Goal: Information Seeking & Learning: Learn about a topic

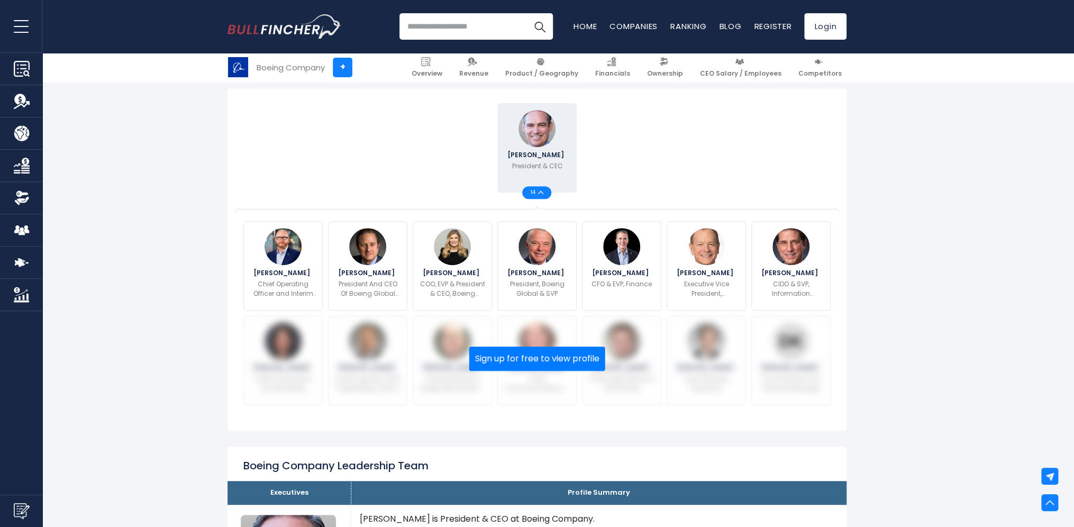
scroll to position [265, 0]
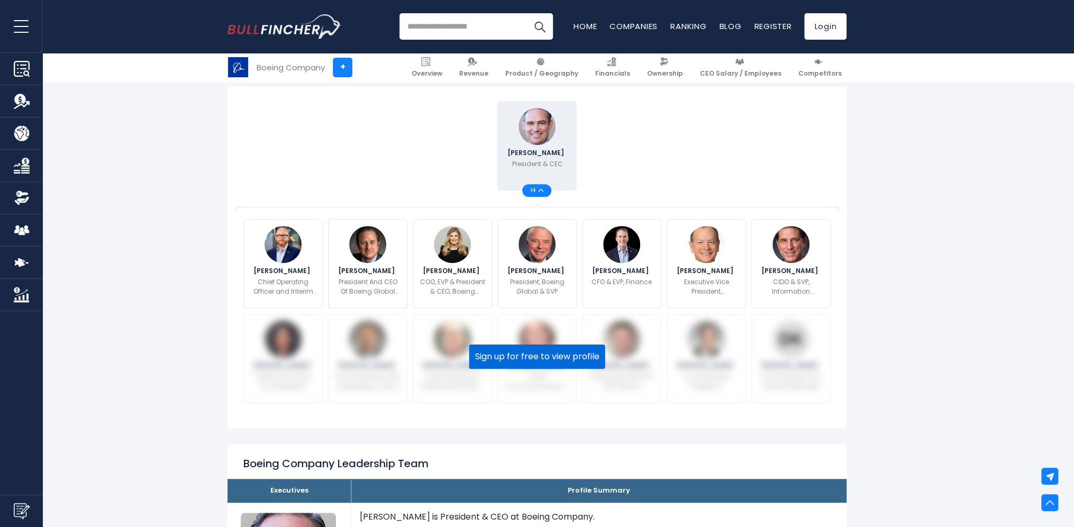
click at [534, 352] on button "Sign up for free to view profile" at bounding box center [537, 356] width 136 height 24
drag, startPoint x: 645, startPoint y: 172, endPoint x: 647, endPoint y: 110, distance: 63.0
click at [647, 110] on div at bounding box center [621, 145] width 85 height 95
click at [696, 172] on div "Kelly Ortberg President & CEO 14" at bounding box center [537, 145] width 593 height 95
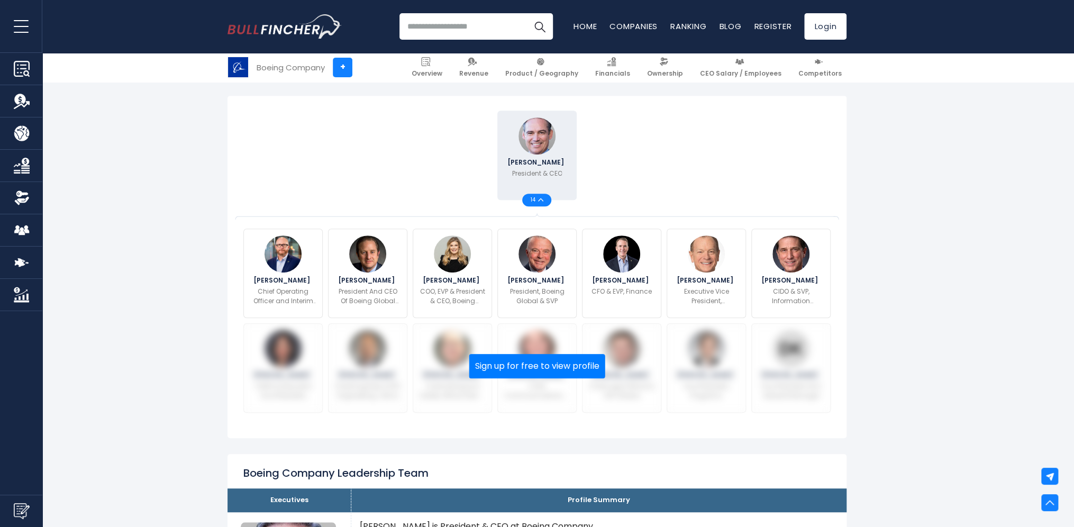
scroll to position [159, 0]
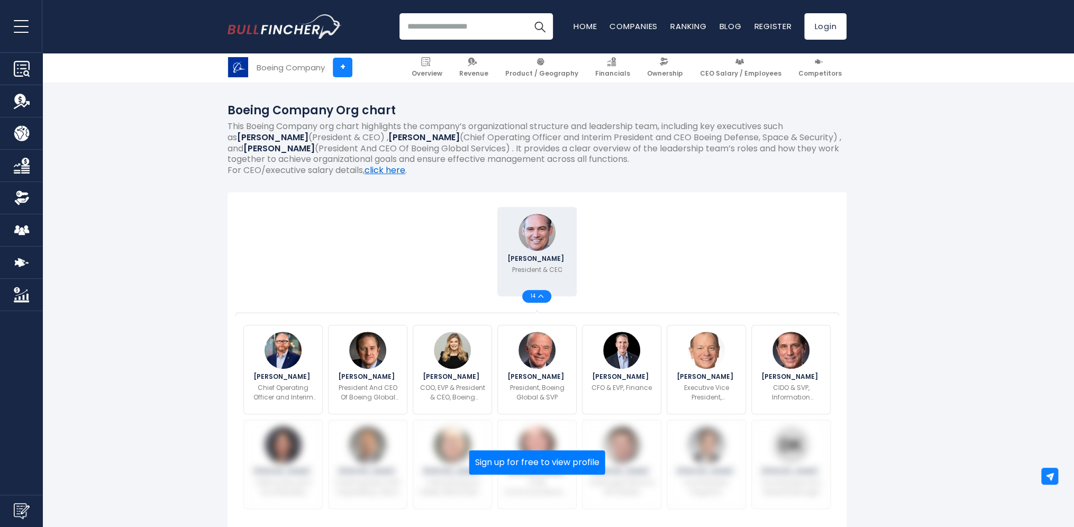
click at [383, 170] on link "click here" at bounding box center [385, 170] width 41 height 12
drag, startPoint x: 446, startPoint y: 276, endPoint x: 423, endPoint y: 204, distance: 75.6
click at [423, 203] on div "Kelly Ortberg President & CEO 14 Sign up for free to view profile" at bounding box center [537, 363] width 619 height 342
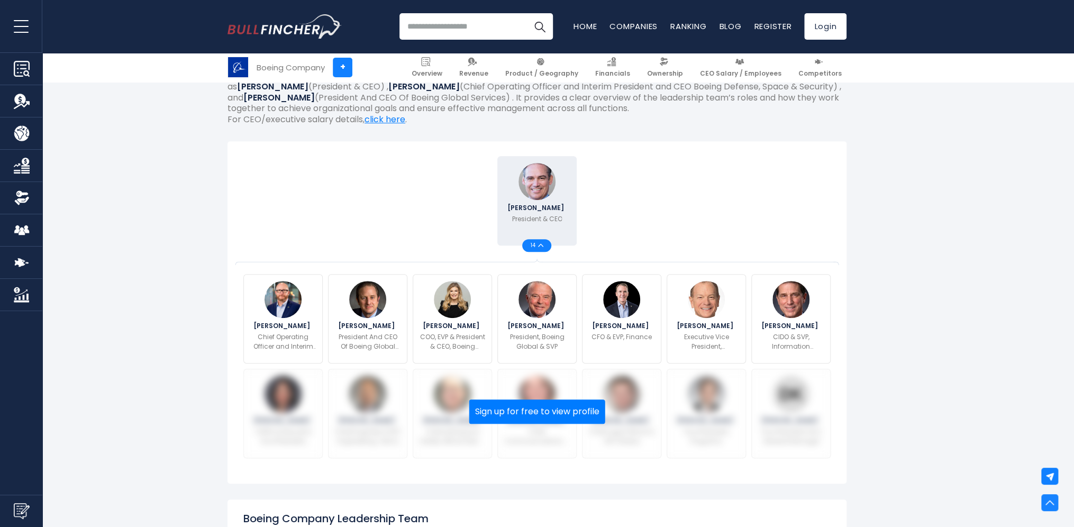
scroll to position [212, 0]
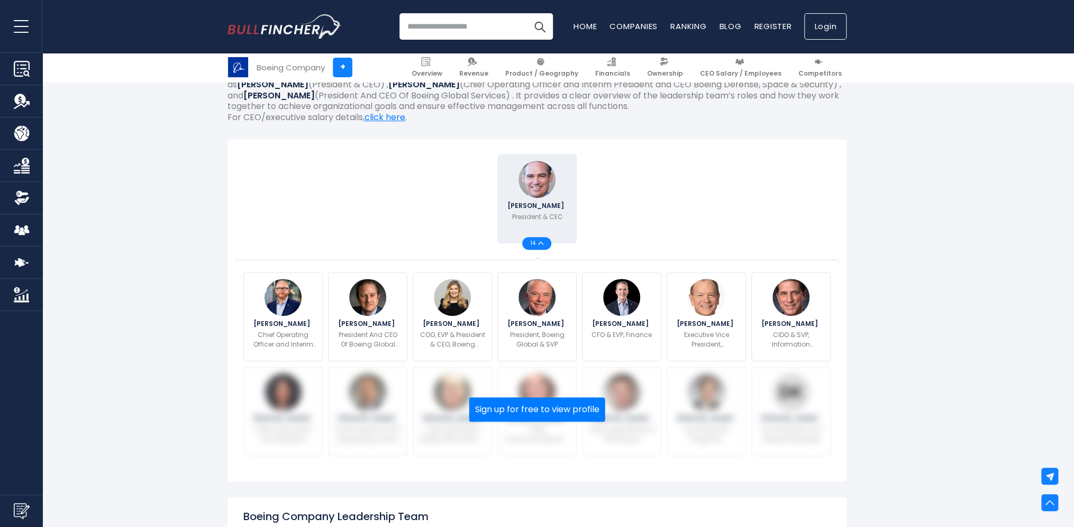
click at [824, 28] on link "Login" at bounding box center [825, 26] width 42 height 26
click at [693, 180] on div "Kelly Ortberg President & CEO 14" at bounding box center [537, 198] width 593 height 95
click at [654, 214] on div at bounding box center [621, 198] width 85 height 95
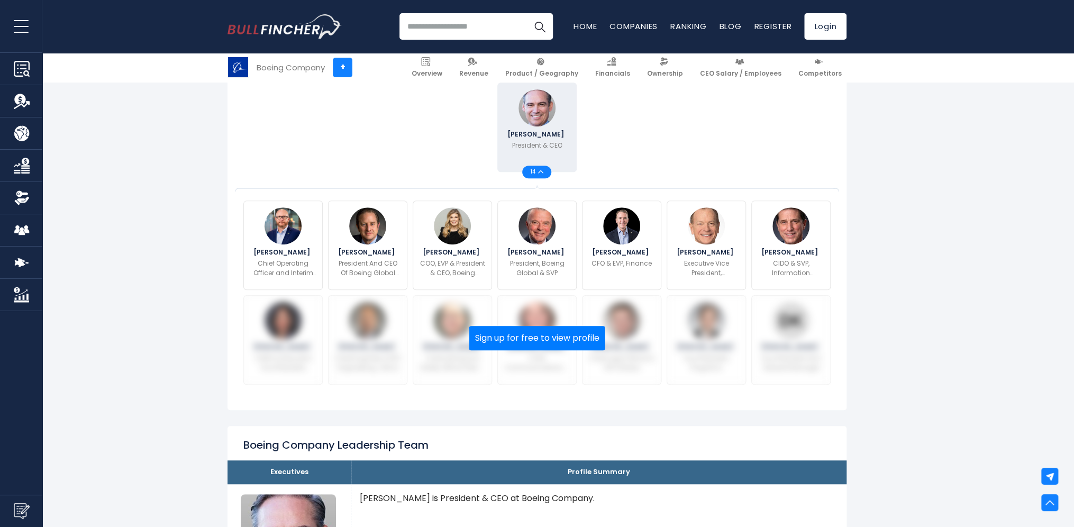
scroll to position [265, 0]
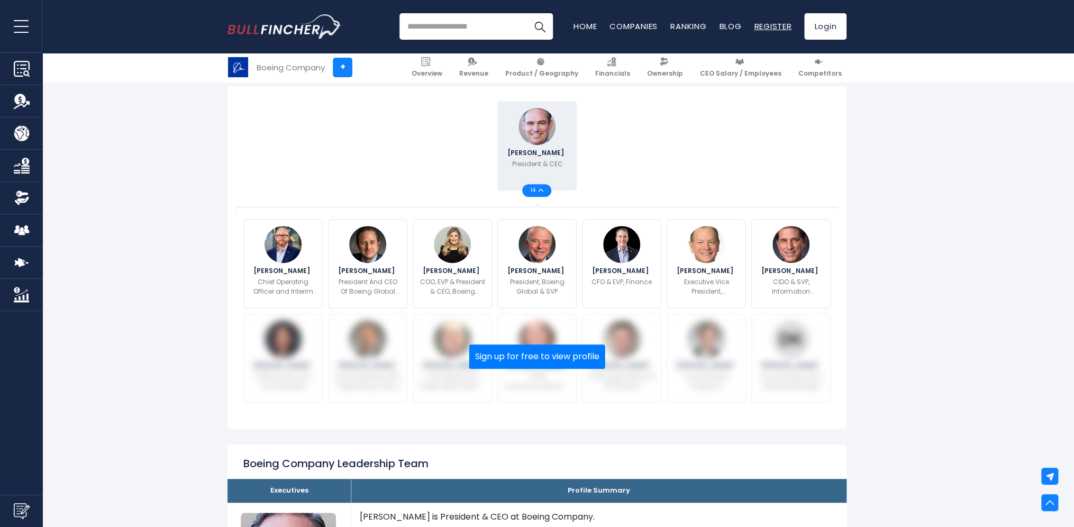
click at [770, 22] on link "Register" at bounding box center [773, 26] width 38 height 11
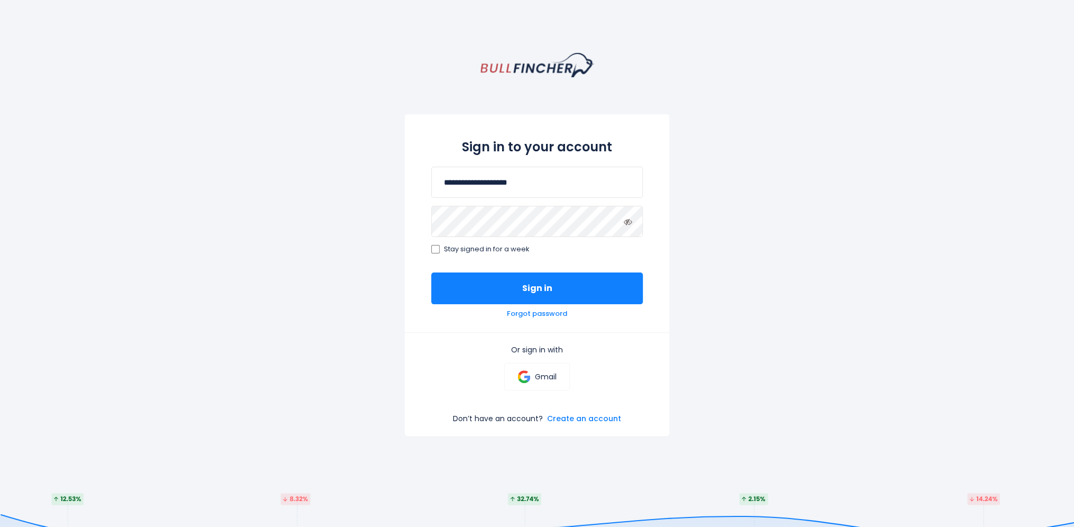
type input "**********"
click at [431, 272] on button "Sign in" at bounding box center [537, 288] width 212 height 32
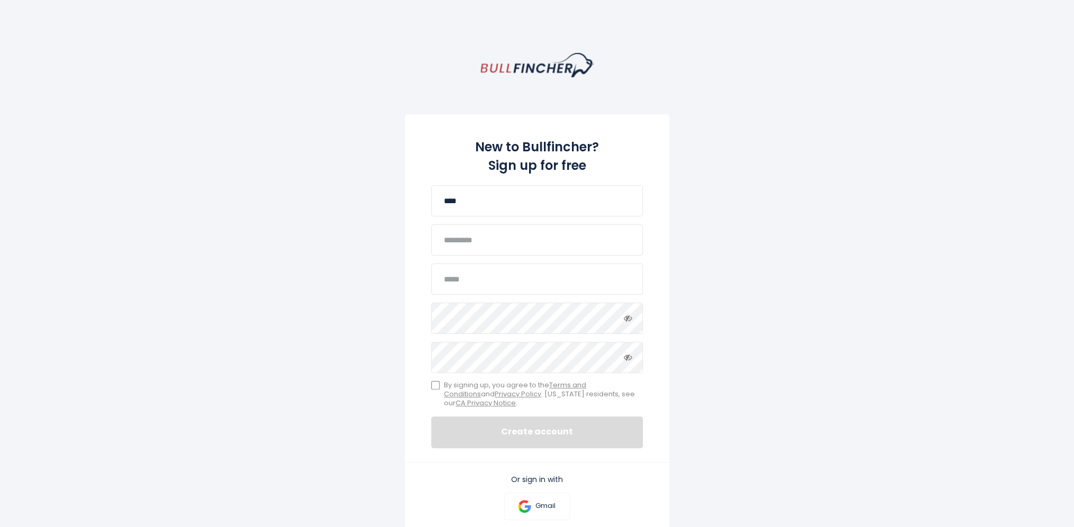
type input "****"
type input "*******"
type input "**********"
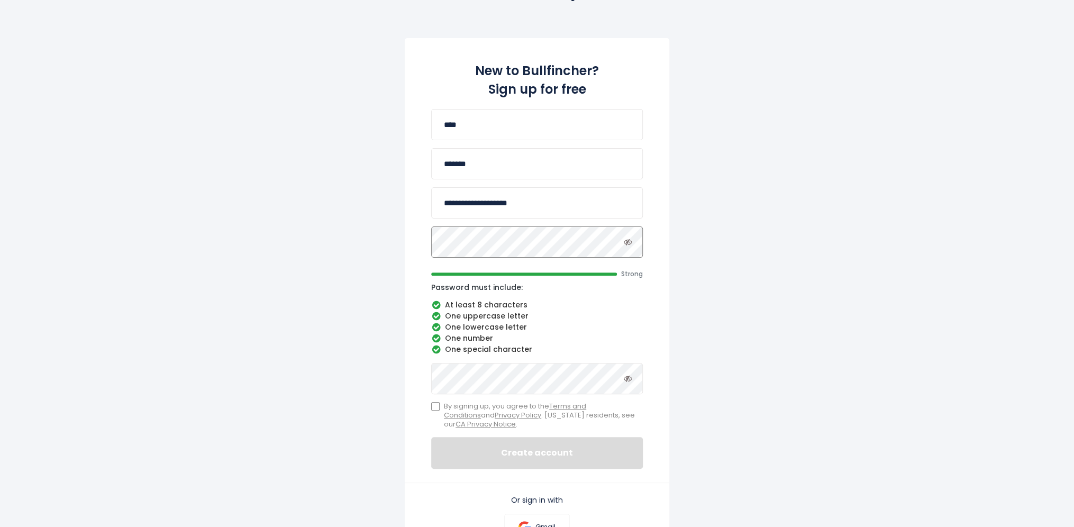
scroll to position [106, 0]
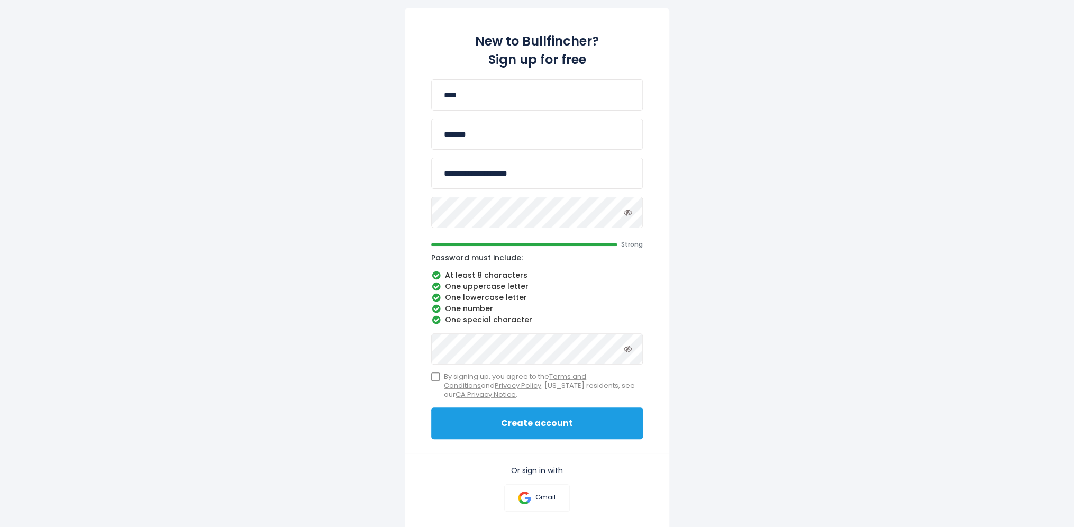
click at [541, 426] on button "Create account" at bounding box center [537, 423] width 212 height 32
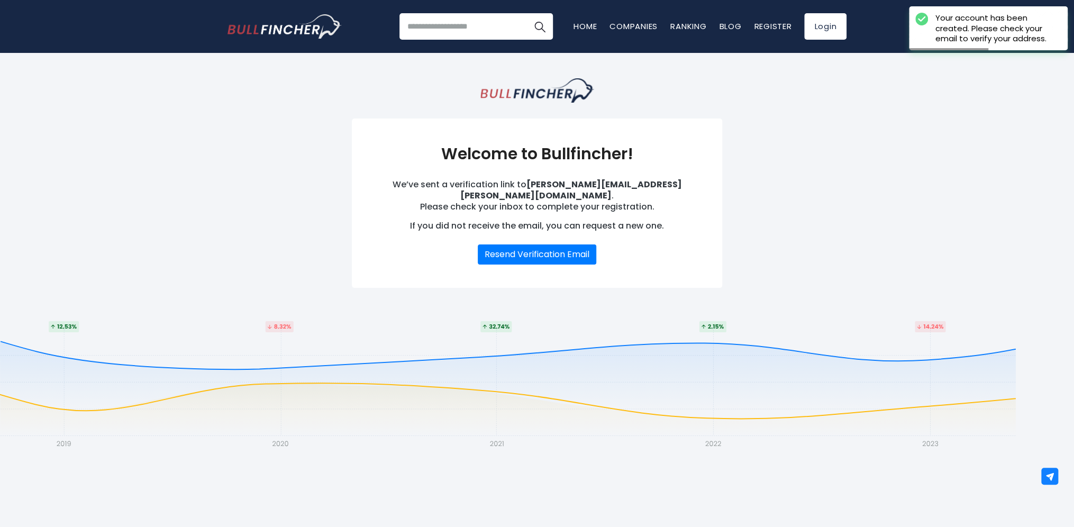
click at [531, 244] on button "Resend Verification Email" at bounding box center [537, 254] width 119 height 20
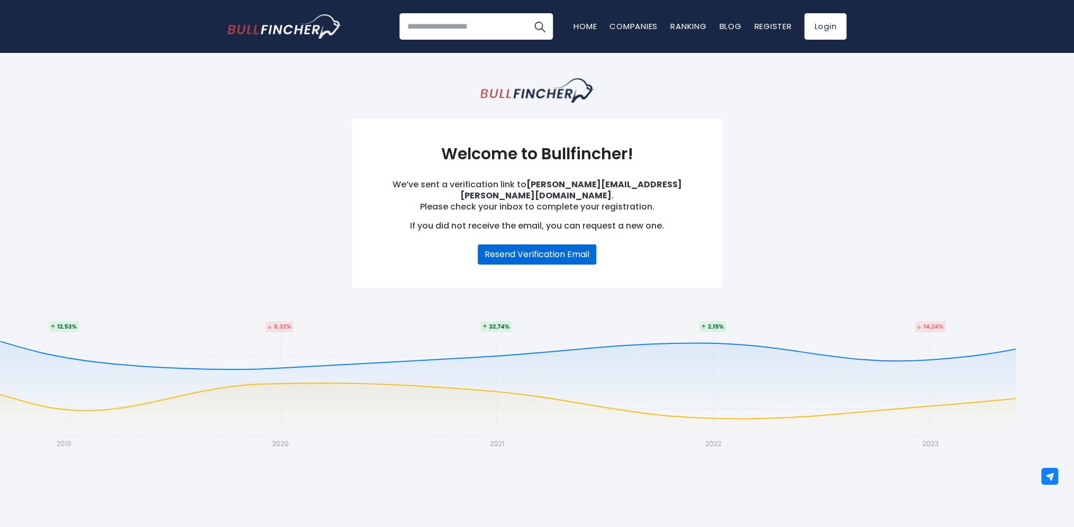
click at [524, 244] on button "Resend Verification Email" at bounding box center [537, 254] width 119 height 20
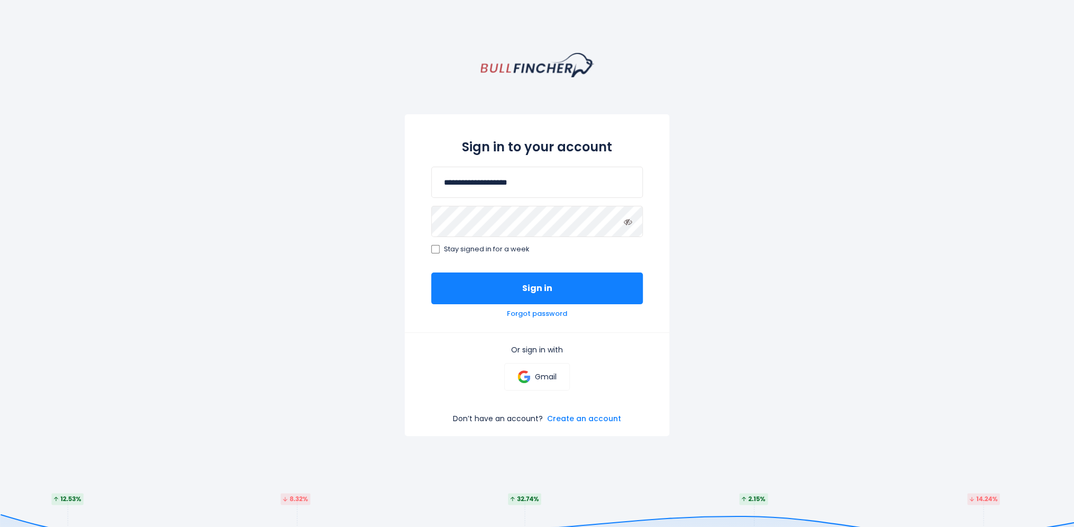
type input "**********"
click at [431, 272] on button "Sign in" at bounding box center [537, 288] width 212 height 32
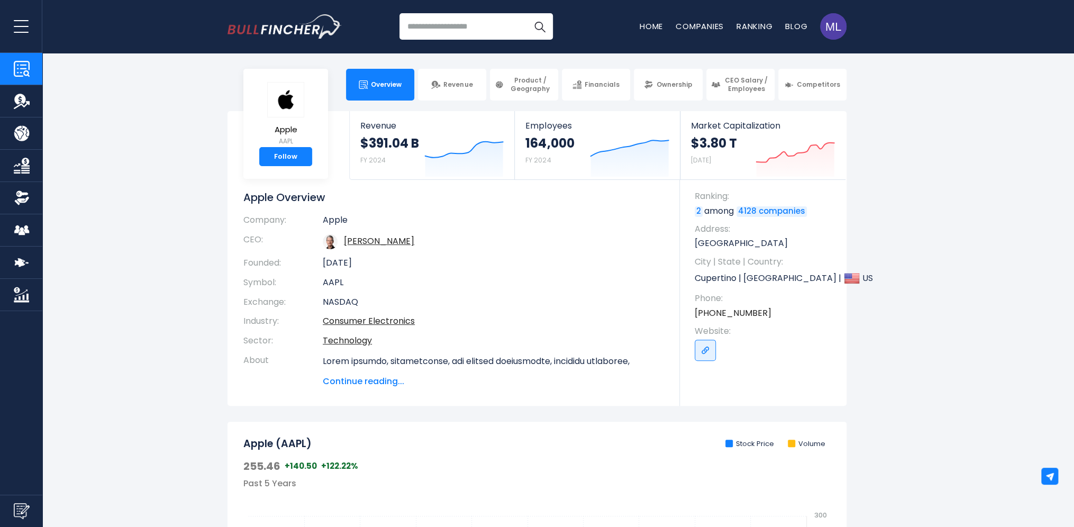
click at [463, 28] on input "search" at bounding box center [475, 26] width 153 height 26
type input "**********"
click at [526, 13] on button "Search" at bounding box center [539, 26] width 26 height 26
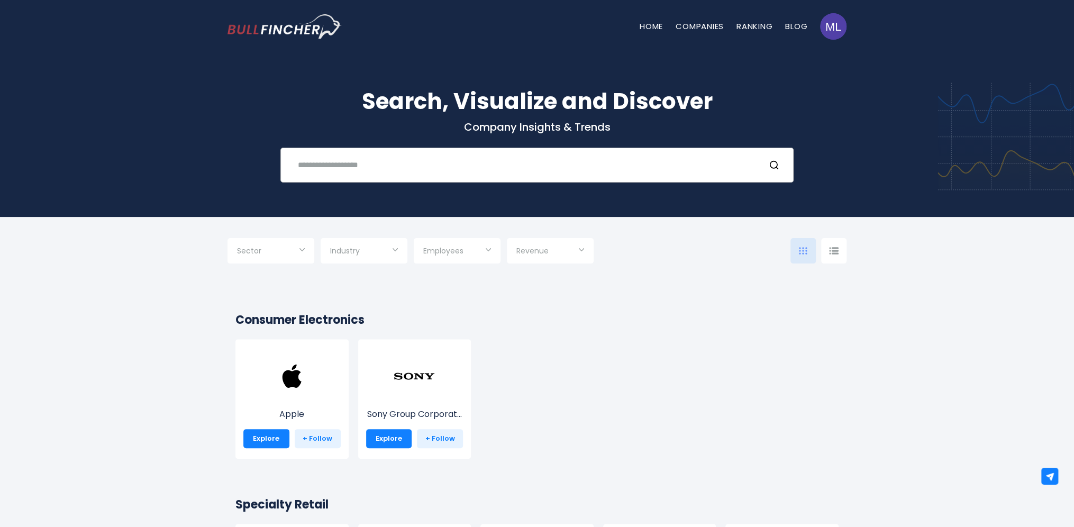
click at [408, 167] on input "text" at bounding box center [524, 165] width 465 height 20
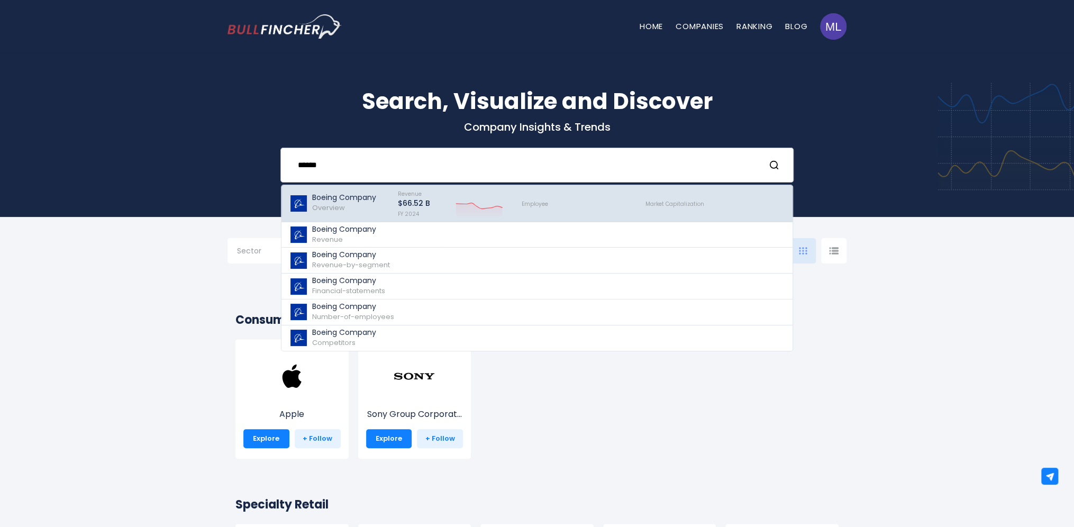
type input "******"
click at [313, 202] on div "Boeing Company Overview" at bounding box center [344, 203] width 64 height 20
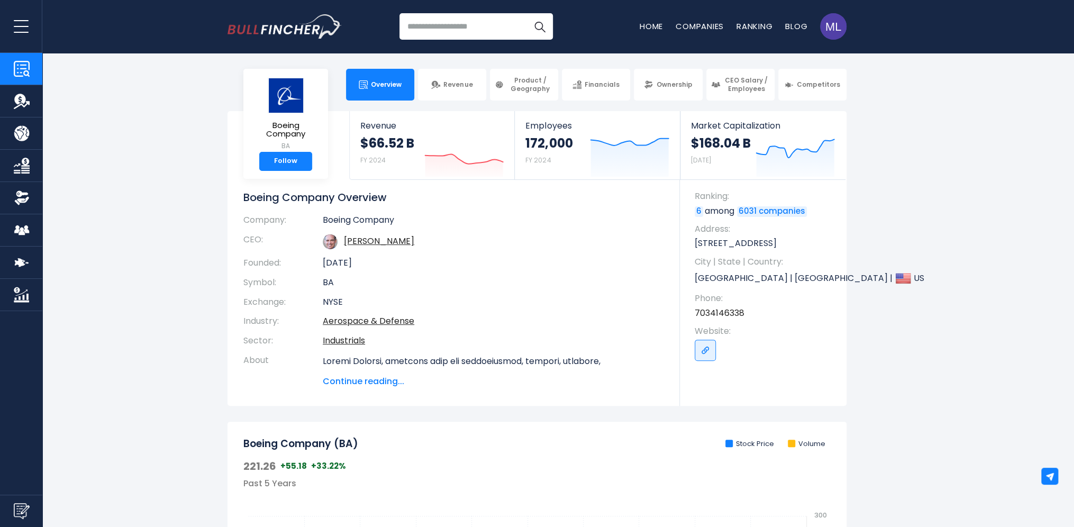
click at [377, 85] on span "Overview" at bounding box center [386, 84] width 31 height 8
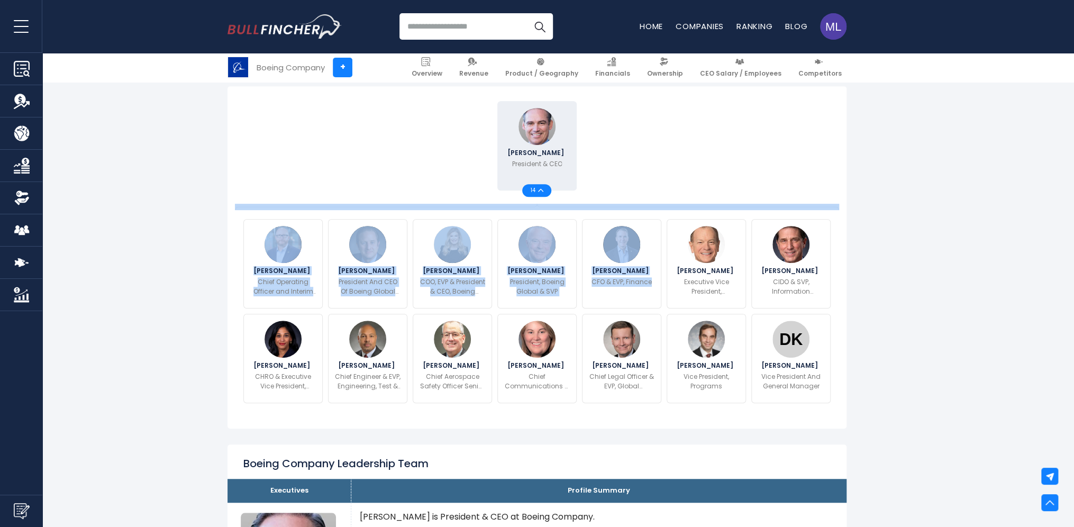
drag, startPoint x: 687, startPoint y: 214, endPoint x: 680, endPoint y: 137, distance: 77.0
click at [680, 137] on div "[PERSON_NAME] President & CEO 14 [PERSON_NAME] [PERSON_NAME]" at bounding box center [536, 251] width 587 height 307
drag, startPoint x: 680, startPoint y: 137, endPoint x: 659, endPoint y: 180, distance: 48.5
click at [659, 180] on div at bounding box center [621, 145] width 85 height 95
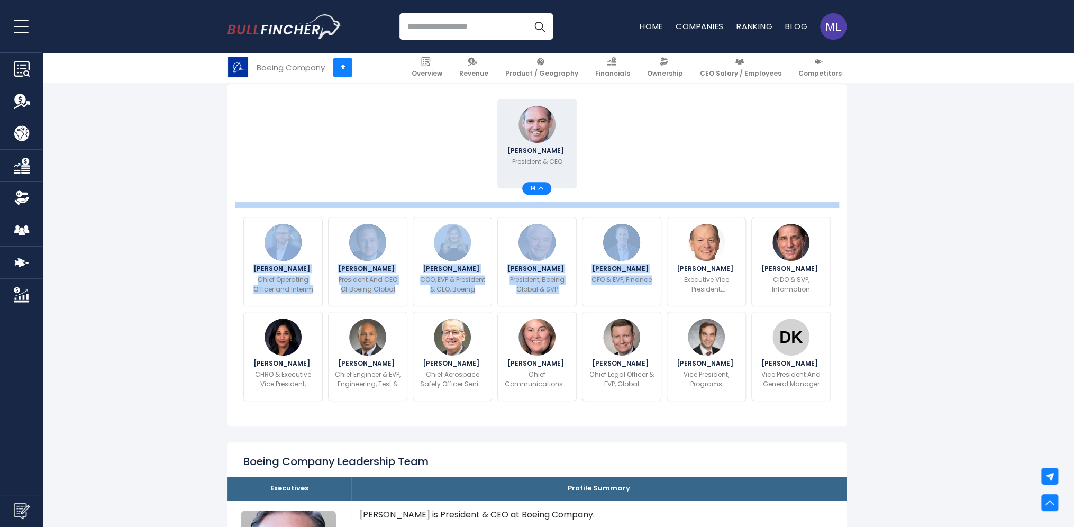
scroll to position [265, 0]
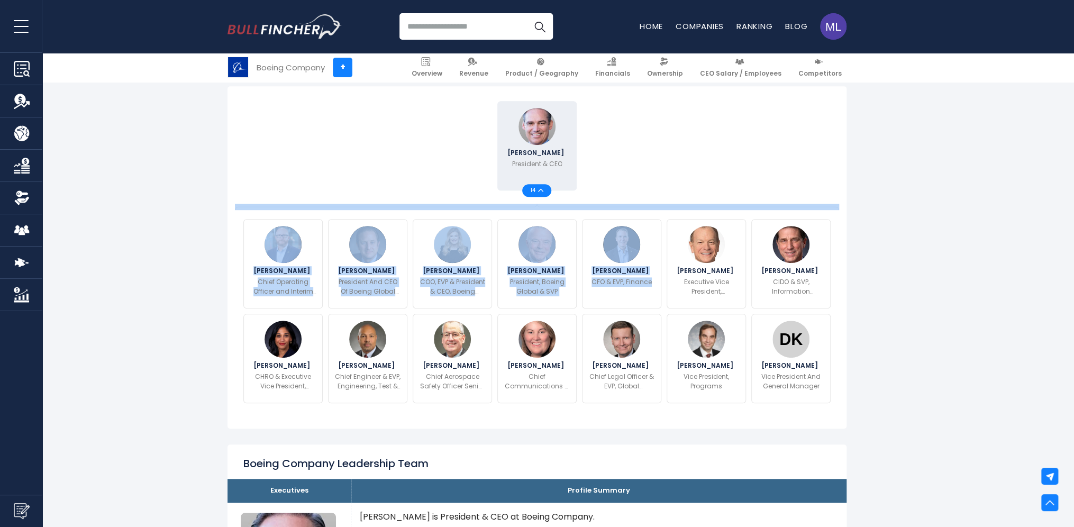
click at [730, 144] on div "[PERSON_NAME] President & CEO 14" at bounding box center [537, 145] width 593 height 95
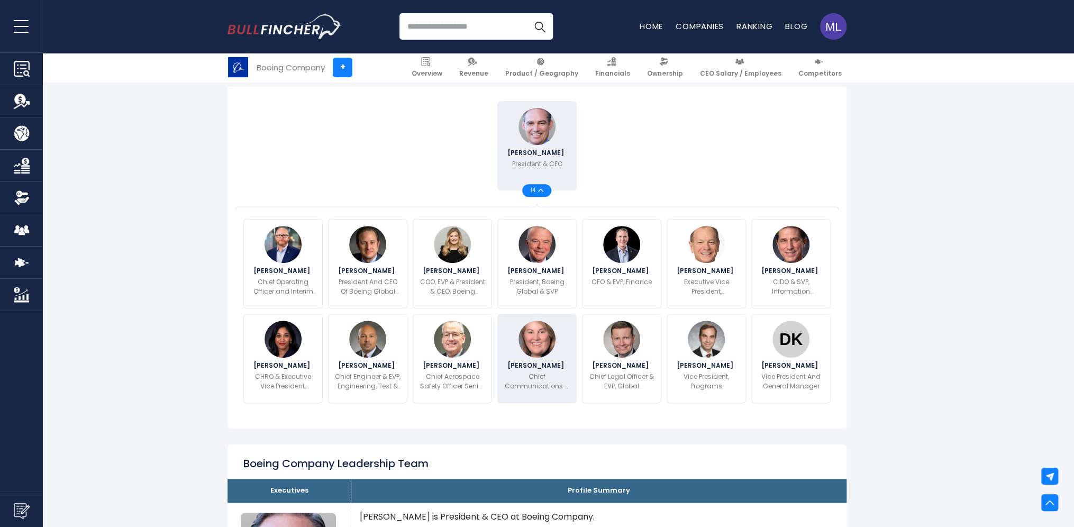
click at [538, 366] on span "[PERSON_NAME]" at bounding box center [537, 365] width 60 height 6
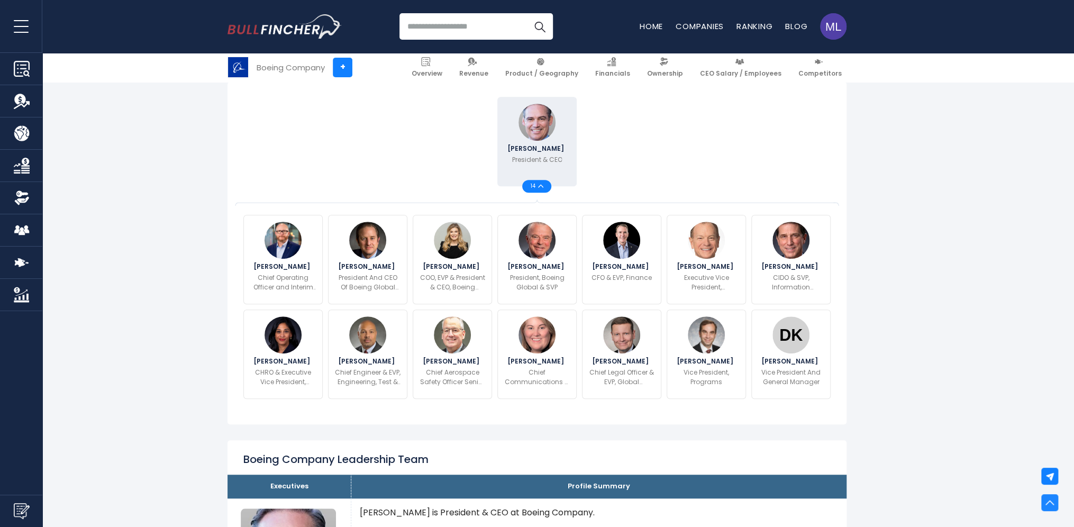
scroll to position [317, 0]
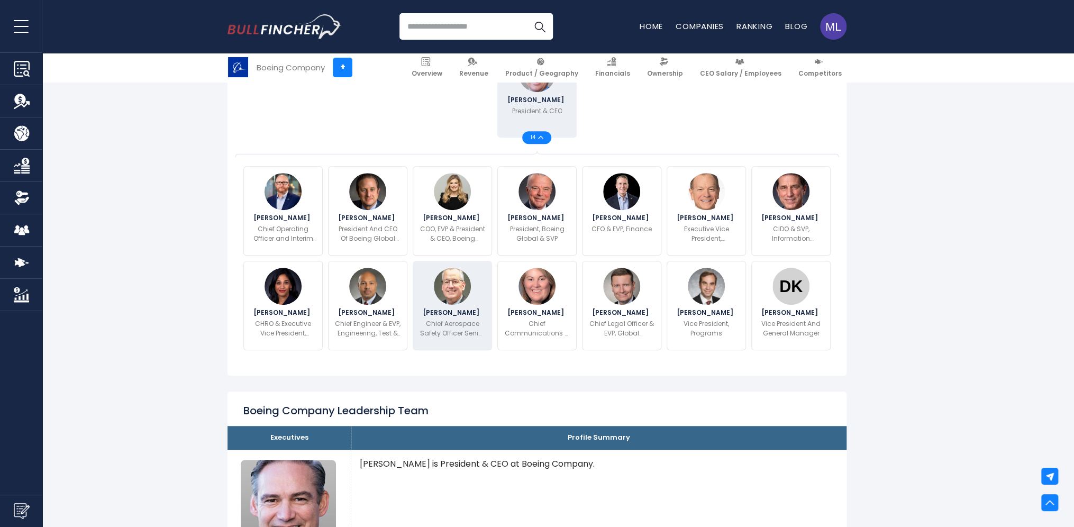
click at [461, 292] on img at bounding box center [452, 286] width 37 height 37
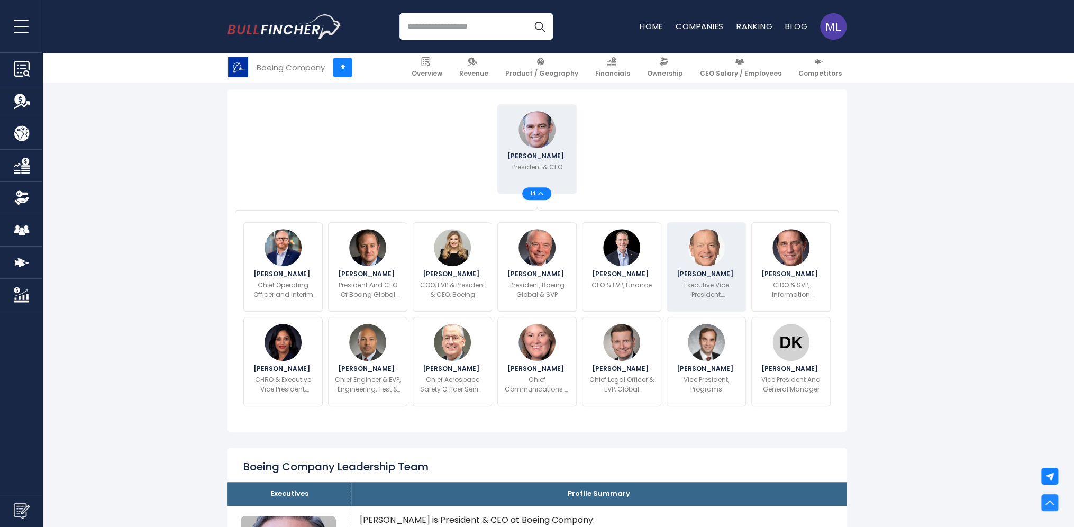
scroll to position [265, 0]
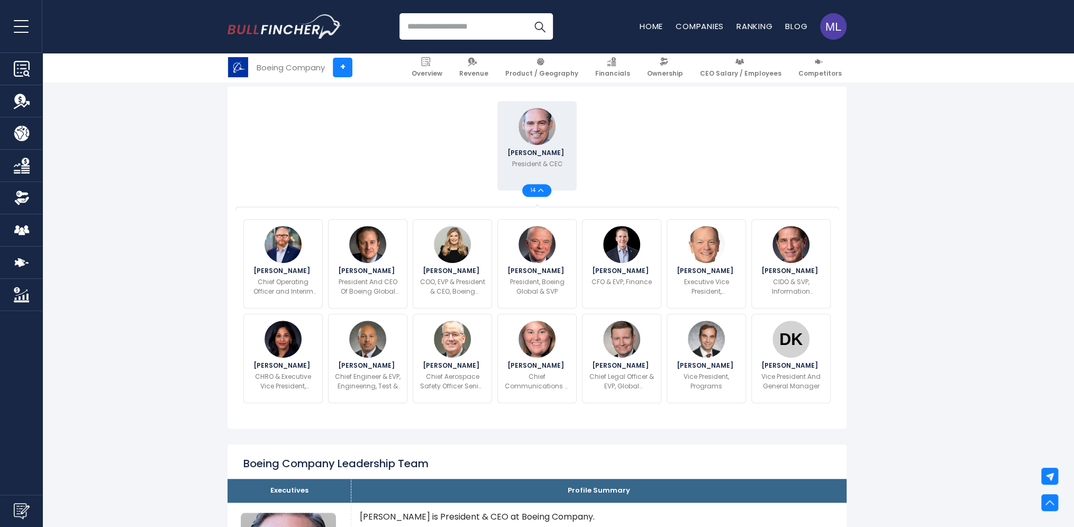
click at [538, 190] on span "14" at bounding box center [534, 190] width 8 height 5
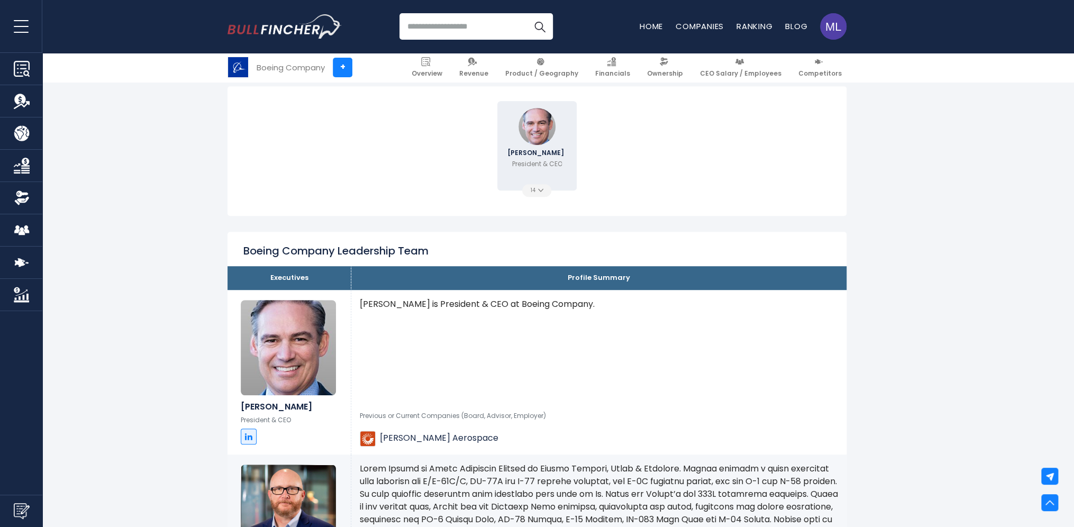
click at [538, 192] on span "14" at bounding box center [534, 190] width 8 height 5
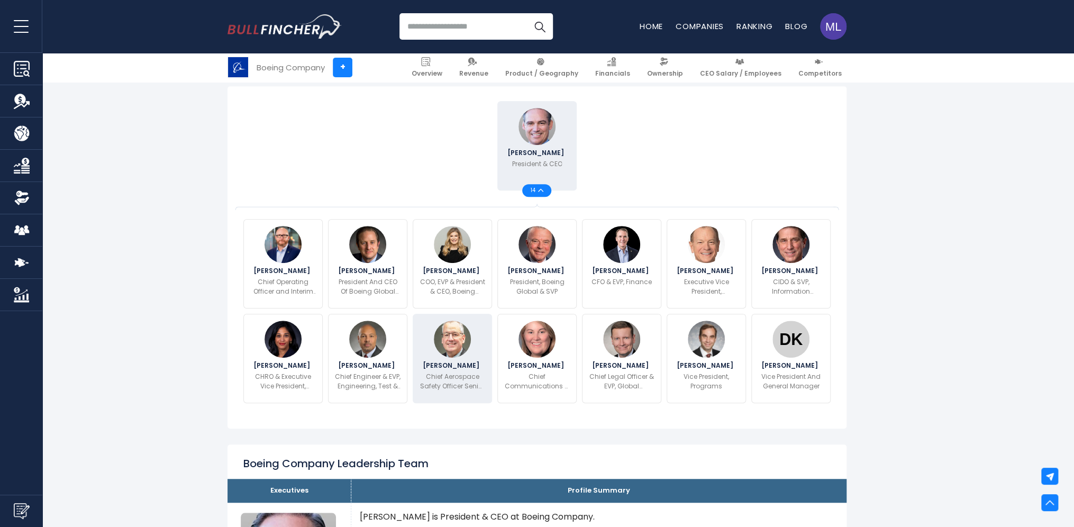
click at [452, 355] on img at bounding box center [452, 339] width 37 height 37
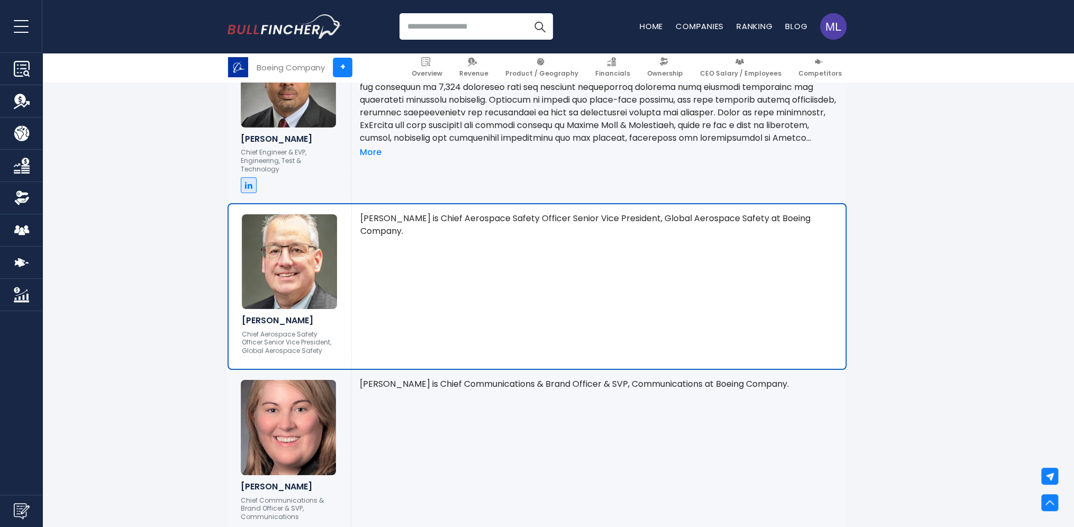
scroll to position [2309, 0]
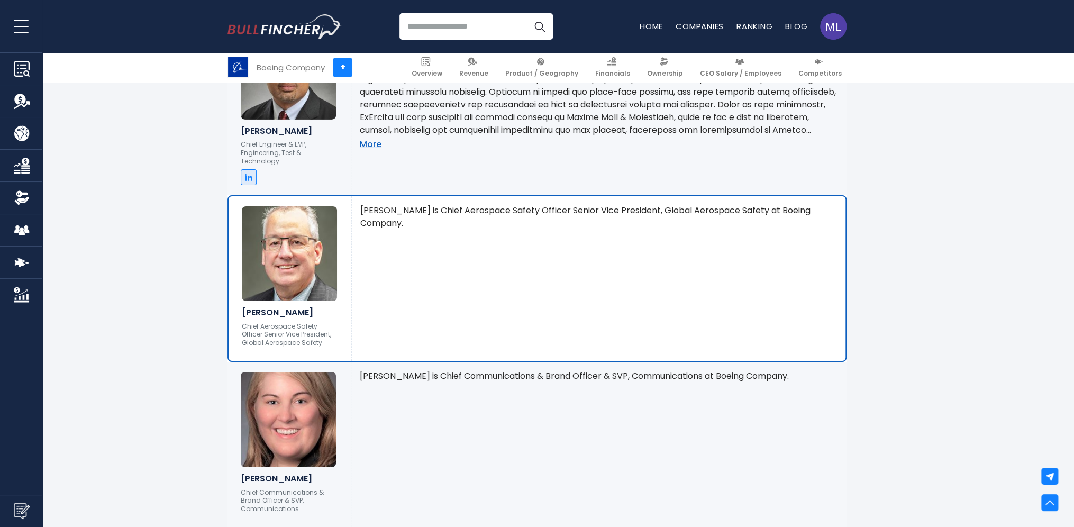
click at [370, 139] on link "More" at bounding box center [371, 144] width 22 height 11
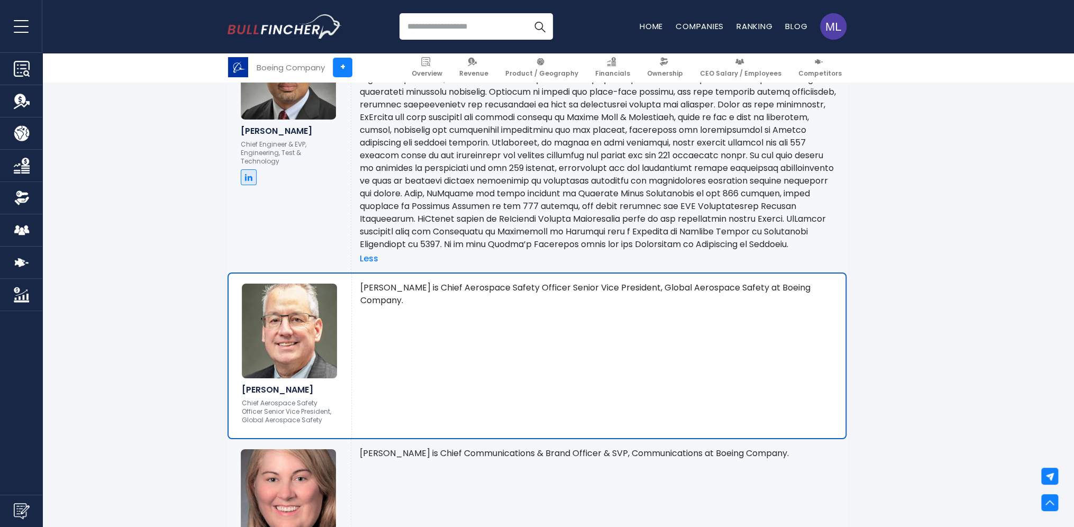
click at [416, 336] on div "[PERSON_NAME] is Chief Aerospace Safety Officer Senior Vice President, Global A…" at bounding box center [599, 356] width 494 height 165
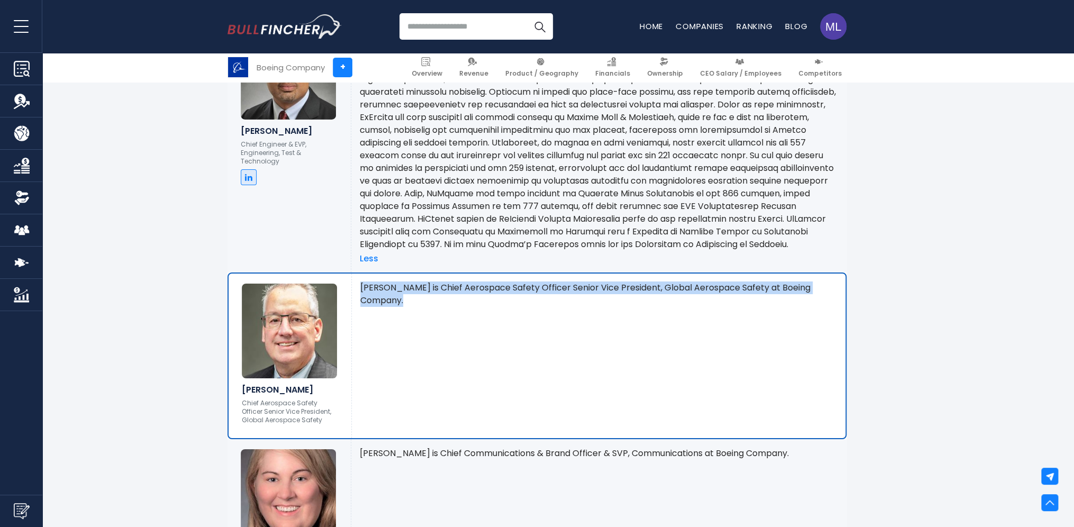
click at [416, 336] on div "[PERSON_NAME] is Chief Aerospace Safety Officer Senior Vice President, Global A…" at bounding box center [599, 356] width 494 height 165
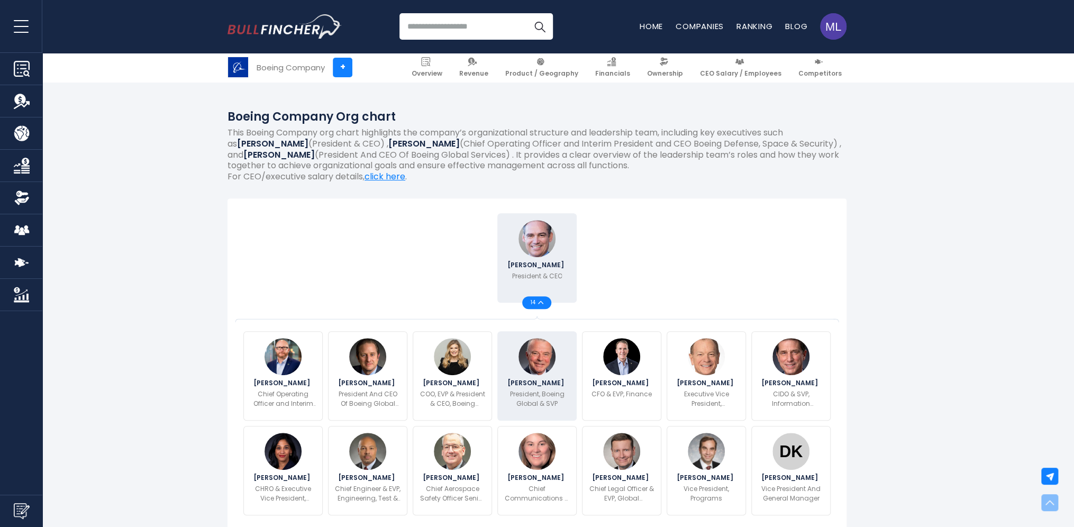
scroll to position [265, 0]
